Goal: Navigation & Orientation: Find specific page/section

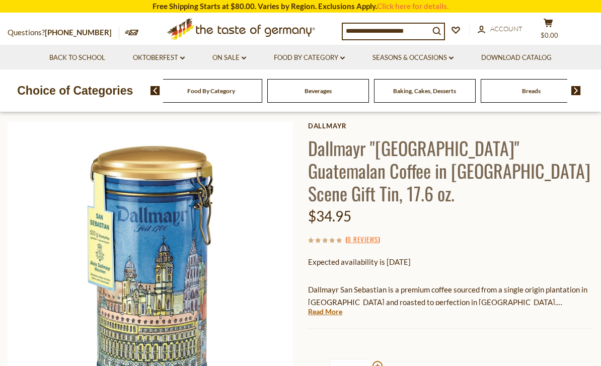
scroll to position [13, 0]
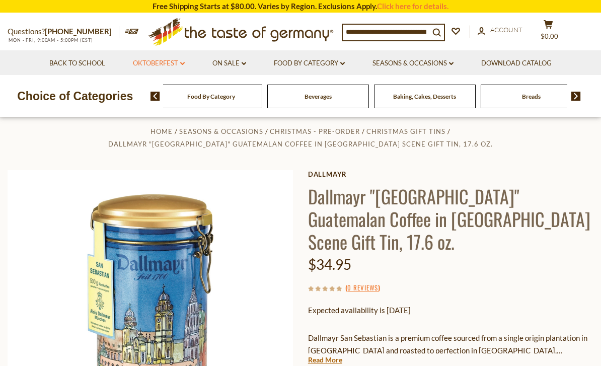
click at [175, 61] on link "Oktoberfest dropdown_arrow" at bounding box center [159, 63] width 52 height 11
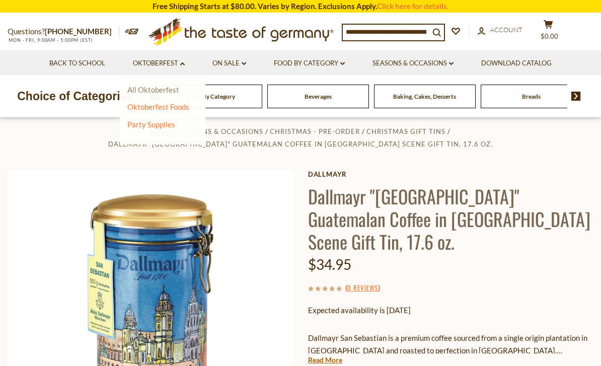
click at [141, 88] on link "All Oktoberfest" at bounding box center [153, 89] width 52 height 9
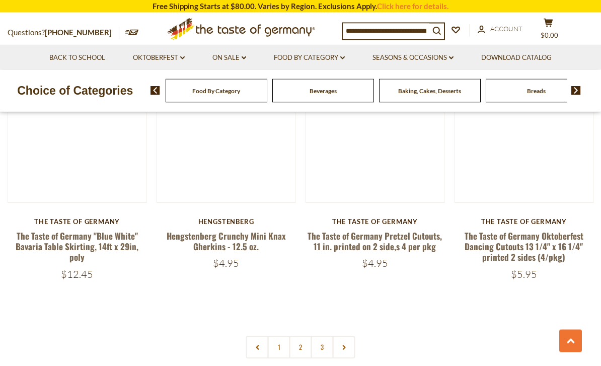
scroll to position [2271, 0]
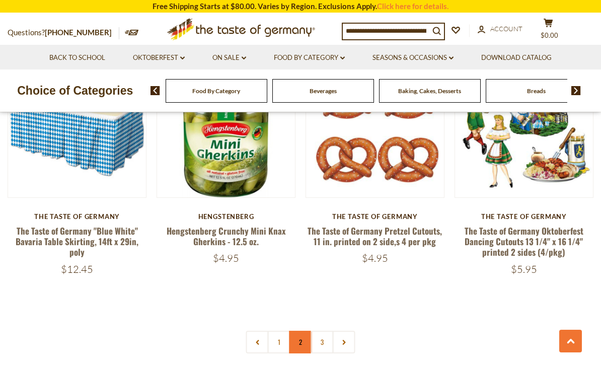
click at [304, 335] on link "2" at bounding box center [301, 342] width 23 height 23
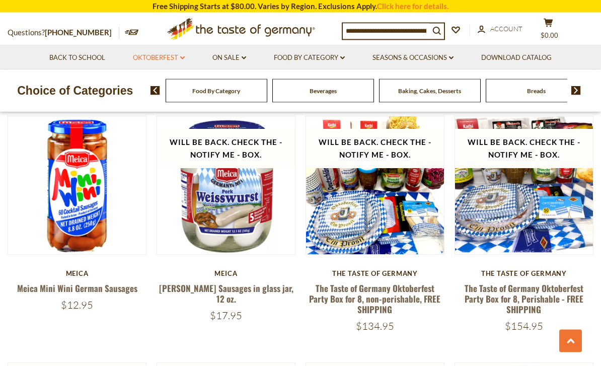
scroll to position [1929, 0]
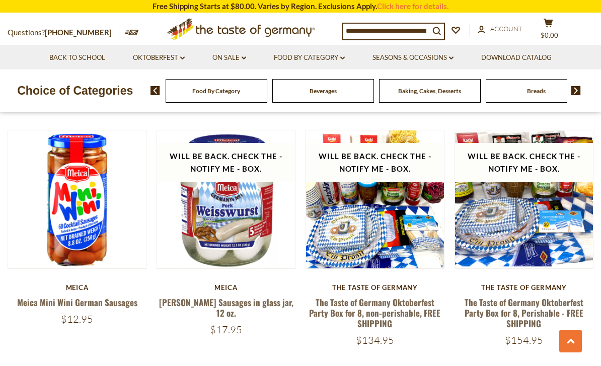
click at [229, 43] on icon ".st0{fill:#EDD300;} .st1{fill:#D33E21;}" at bounding box center [241, 29] width 188 height 31
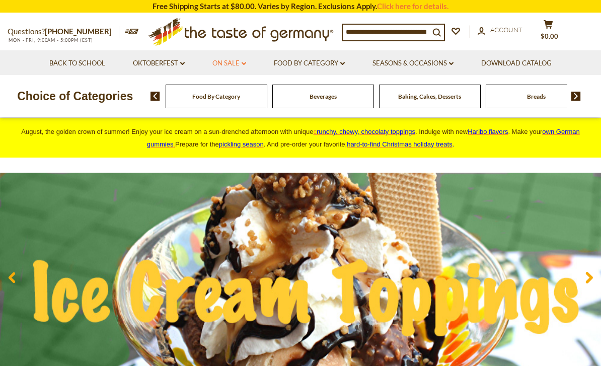
click at [241, 63] on link "On Sale dropdown_arrow" at bounding box center [230, 63] width 34 height 11
